Goal: Information Seeking & Learning: Learn about a topic

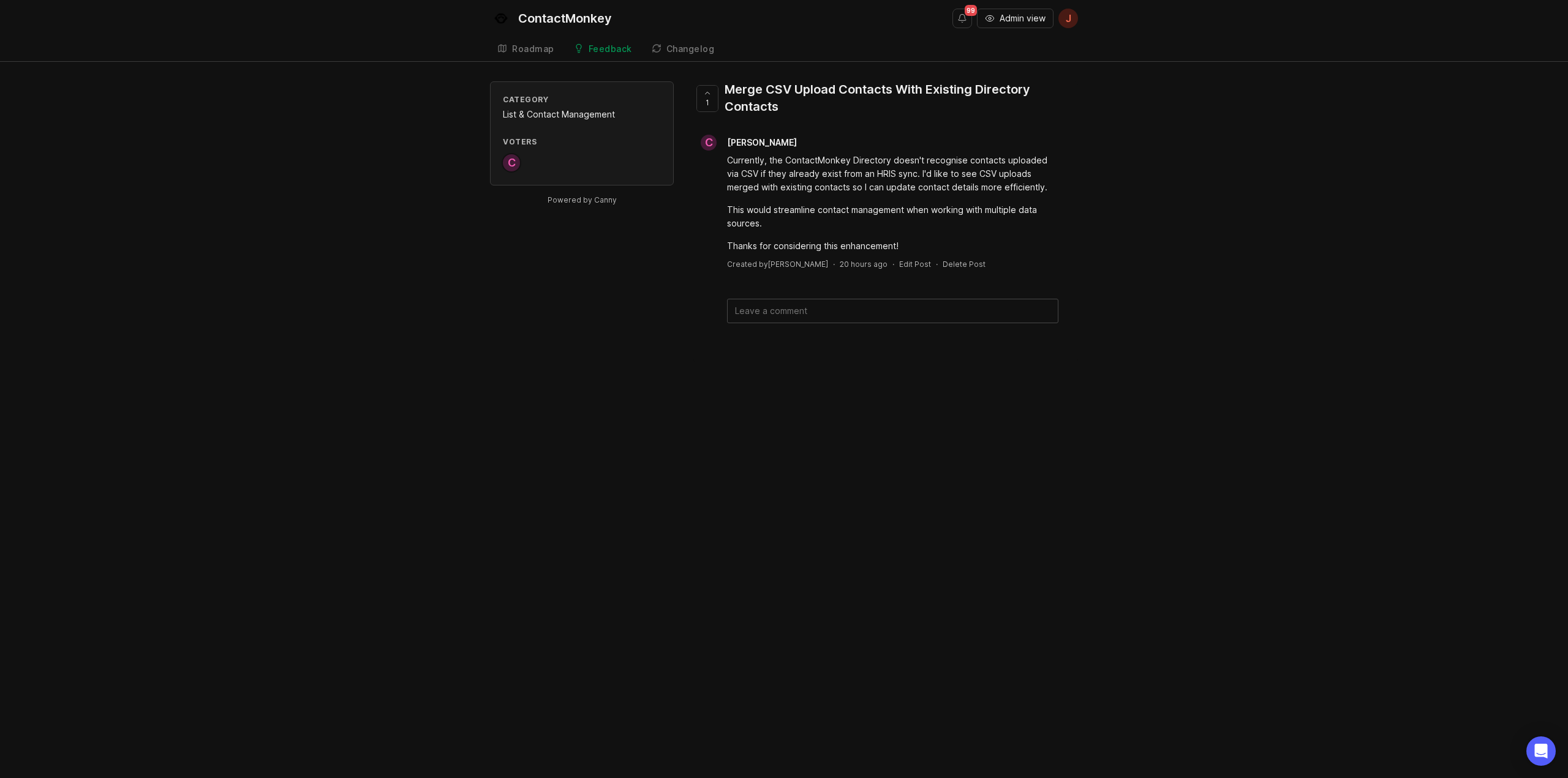
click at [744, 143] on span "[PERSON_NAME]" at bounding box center [762, 142] width 70 height 10
click at [676, 44] on div "Changelog" at bounding box center [691, 49] width 49 height 8
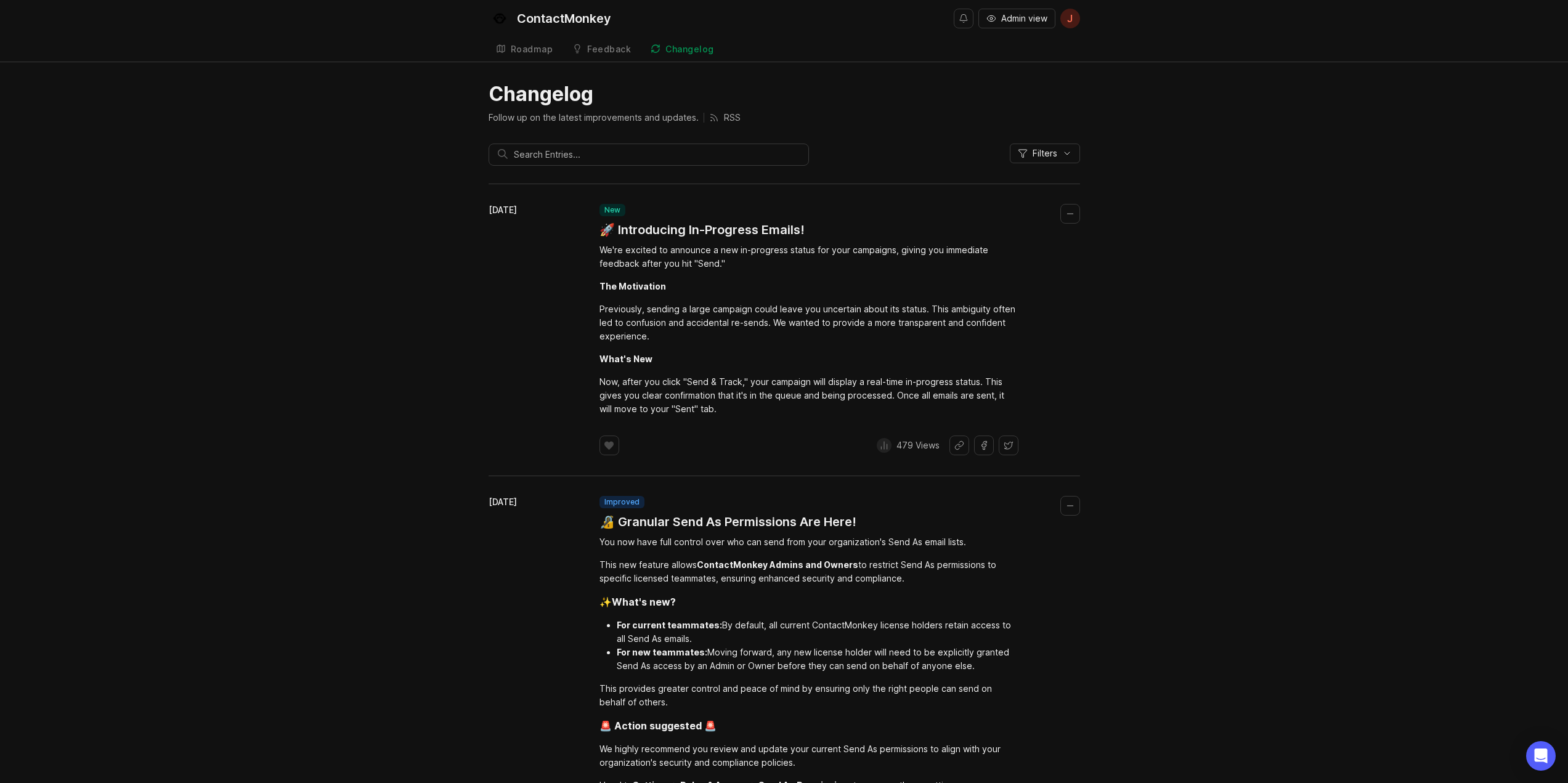
click at [608, 45] on div "Feedback" at bounding box center [609, 49] width 44 height 8
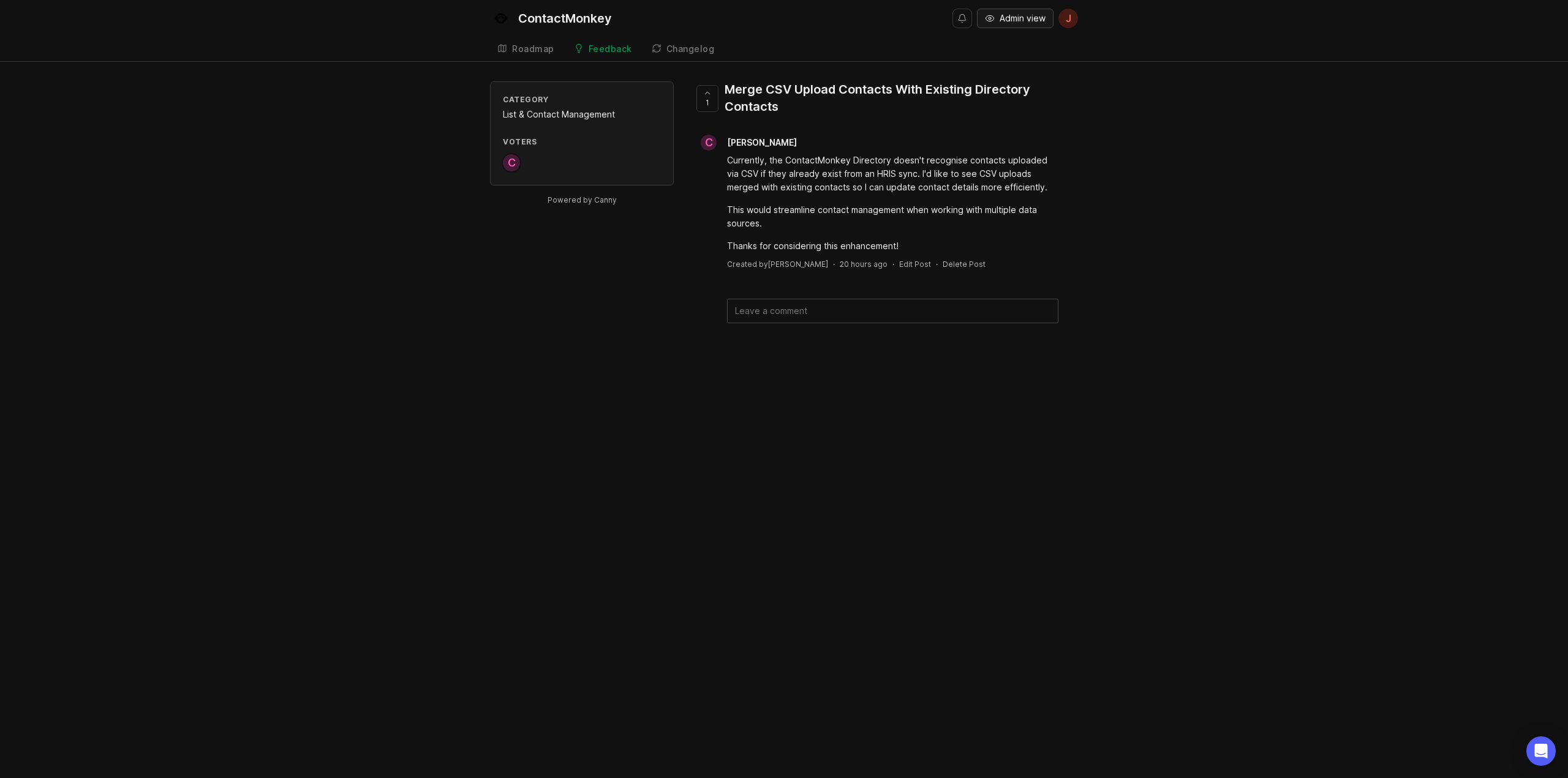
click at [996, 20] on button "Admin view" at bounding box center [1015, 18] width 76 height 19
